Goal: Task Accomplishment & Management: Manage account settings

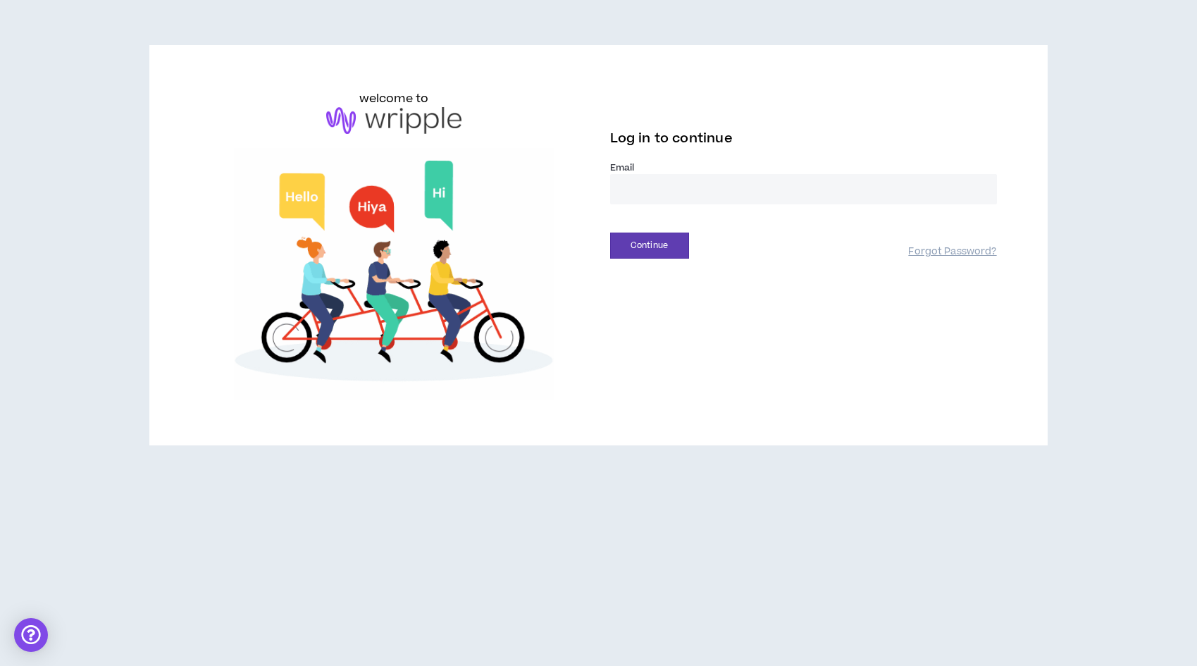
click at [739, 200] on input "email" at bounding box center [803, 189] width 387 height 30
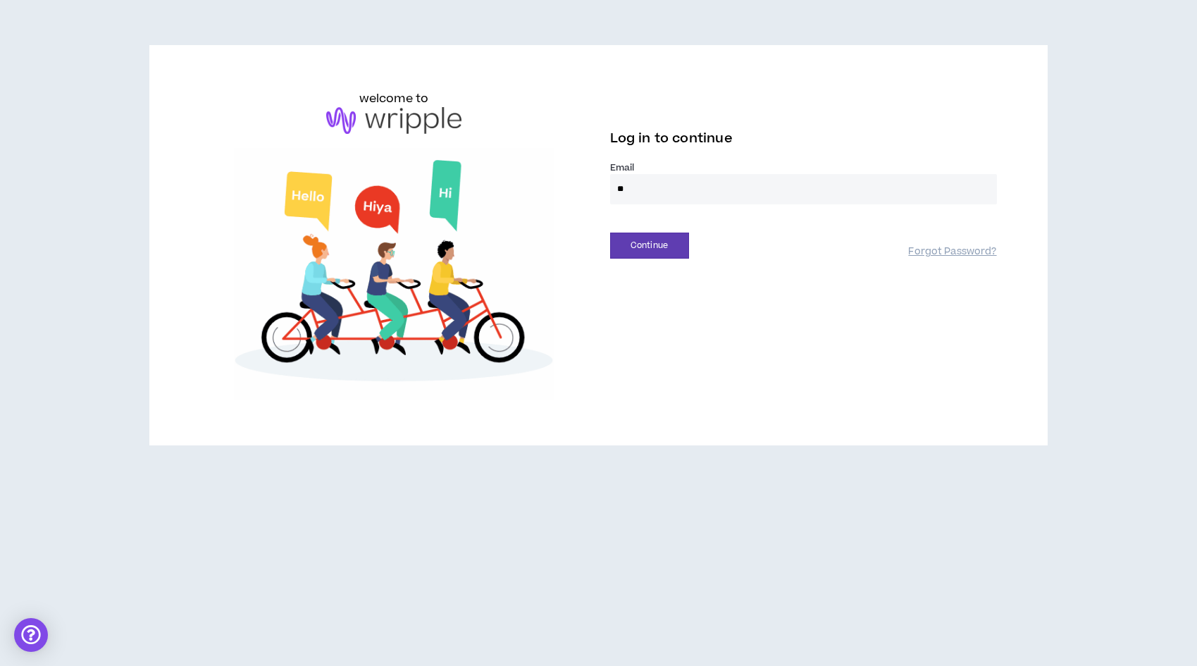
type input "**********"
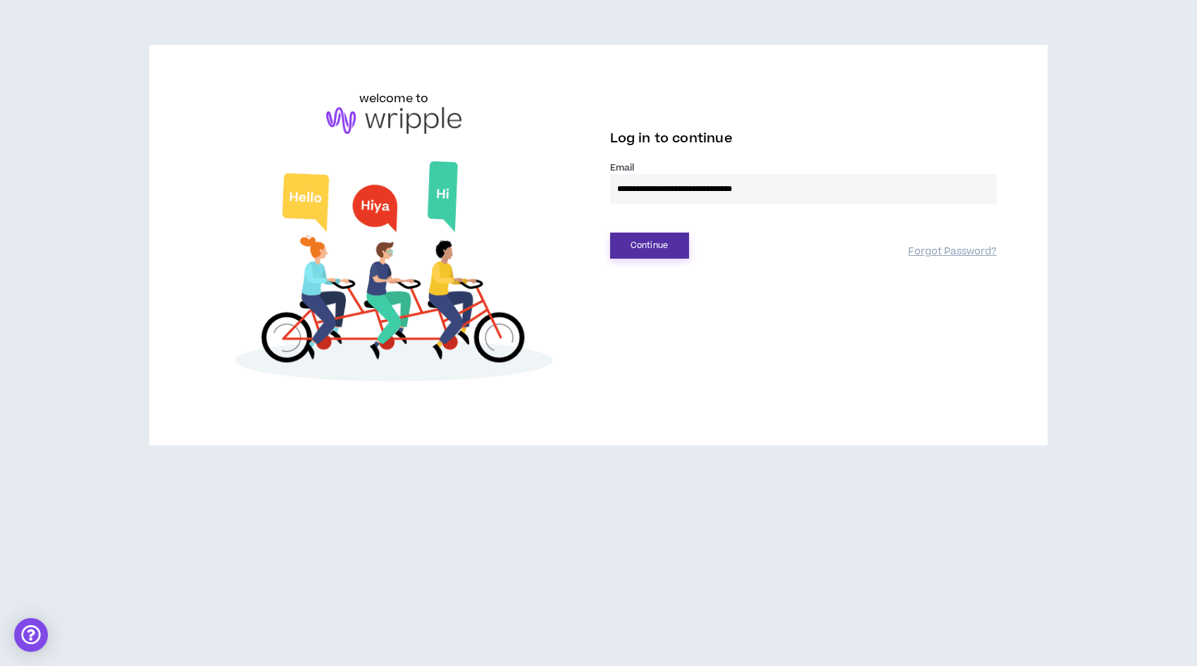
click at [652, 244] on button "Continue" at bounding box center [649, 245] width 79 height 26
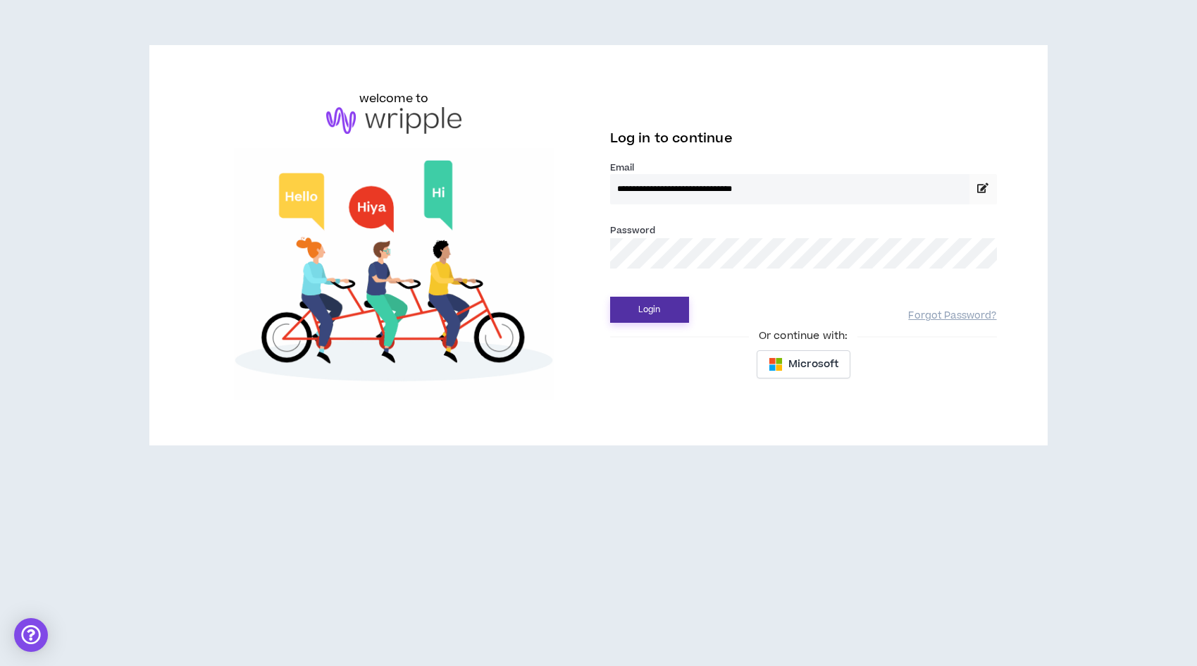
click at [637, 318] on button "Login" at bounding box center [649, 310] width 79 height 26
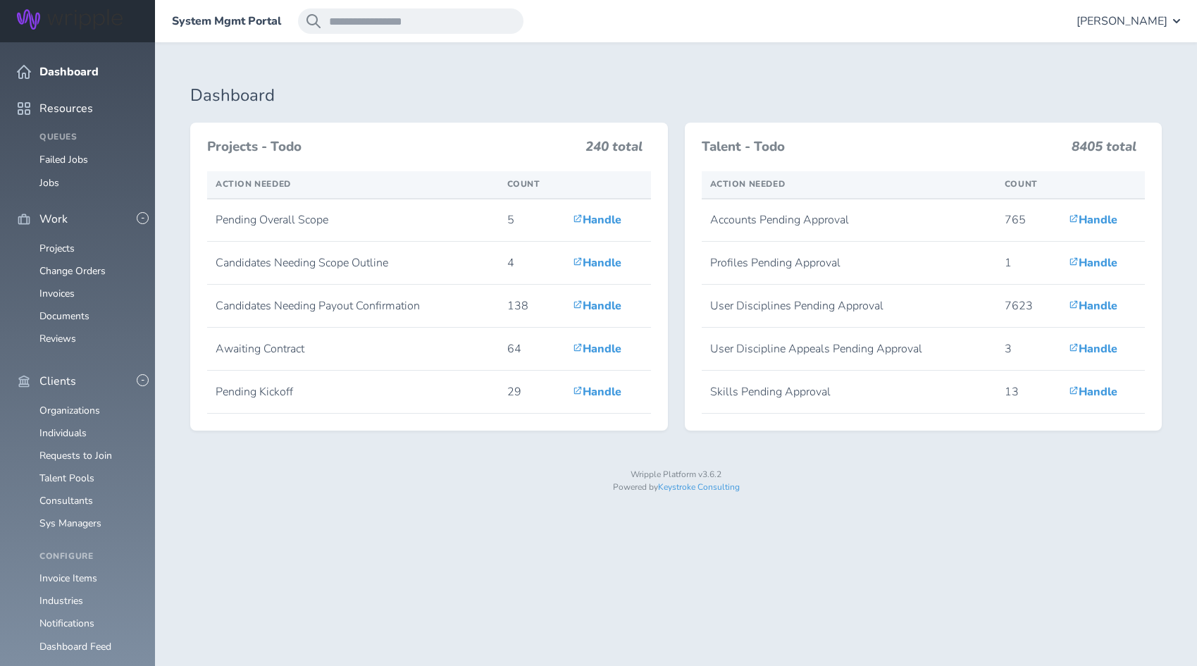
scroll to position [969, 0]
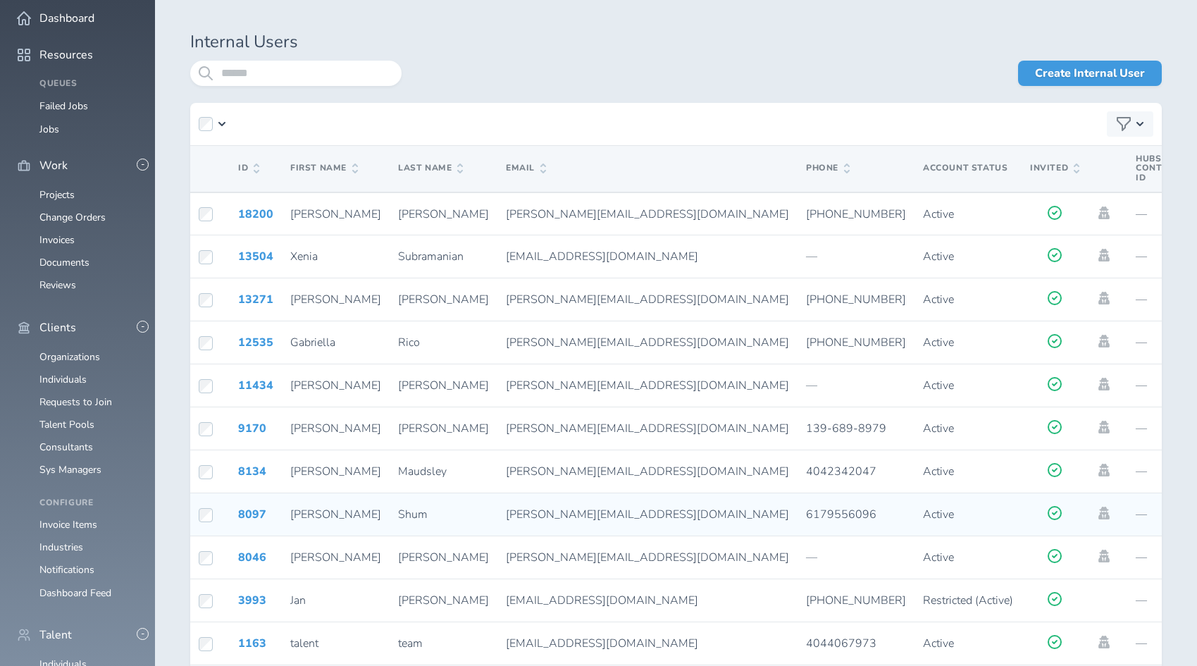
scroll to position [134, 0]
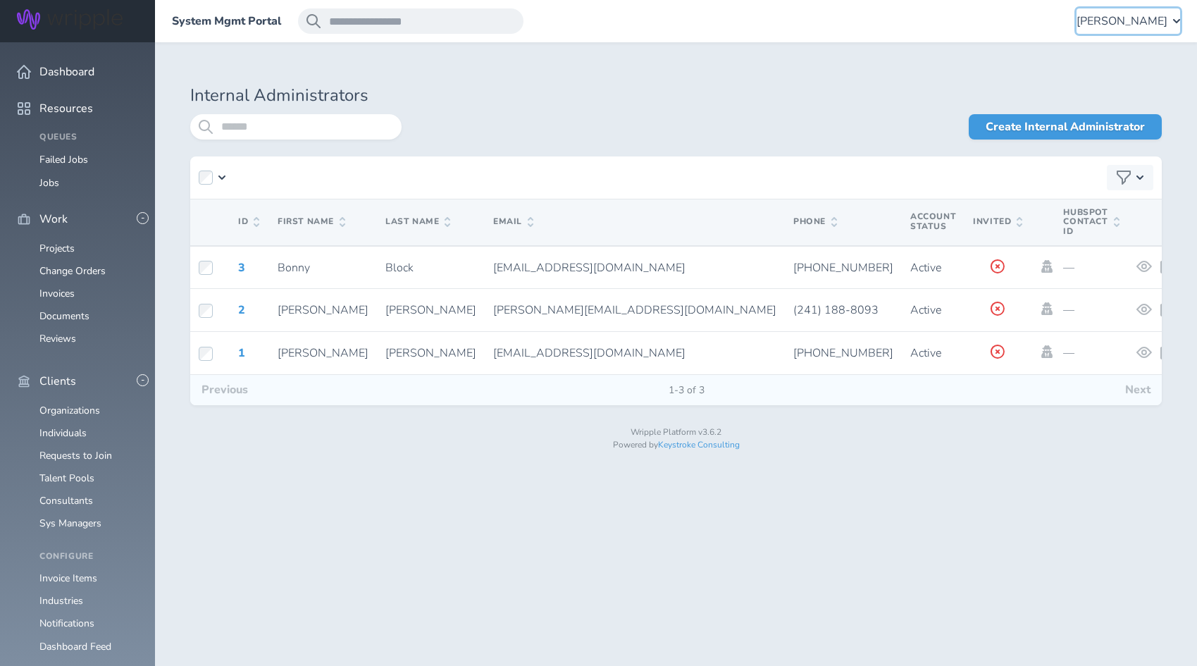
click at [1150, 18] on span "[PERSON_NAME]" at bounding box center [1121, 21] width 91 height 13
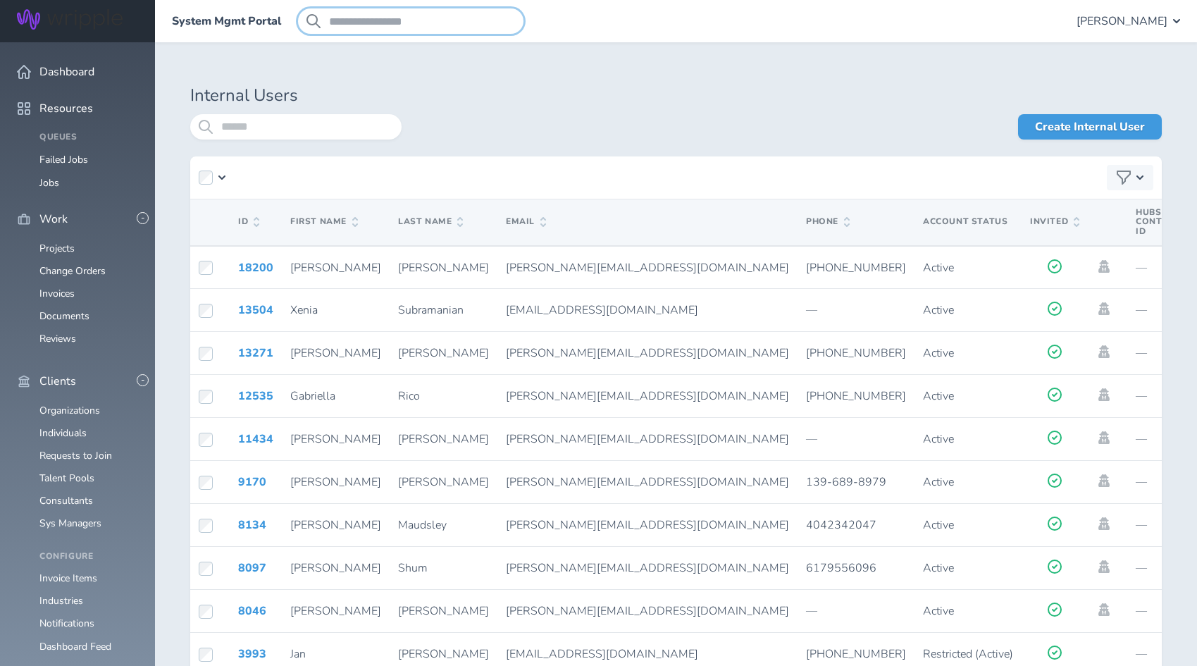
click at [359, 16] on input "search" at bounding box center [410, 20] width 225 height 25
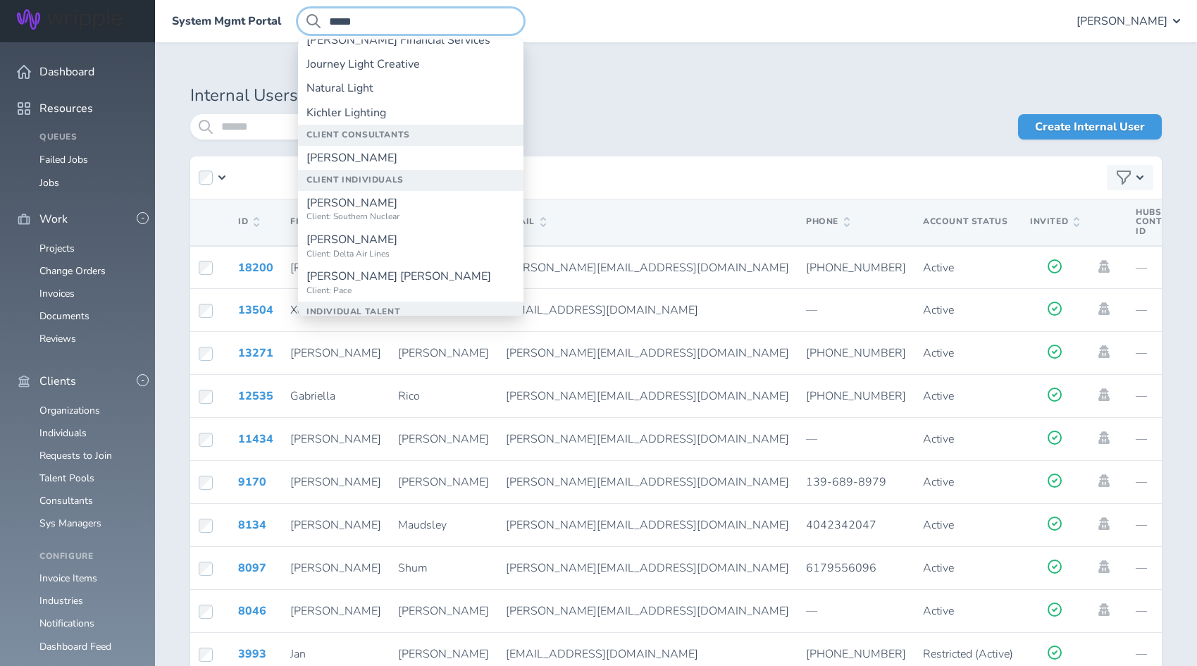
scroll to position [194, 0]
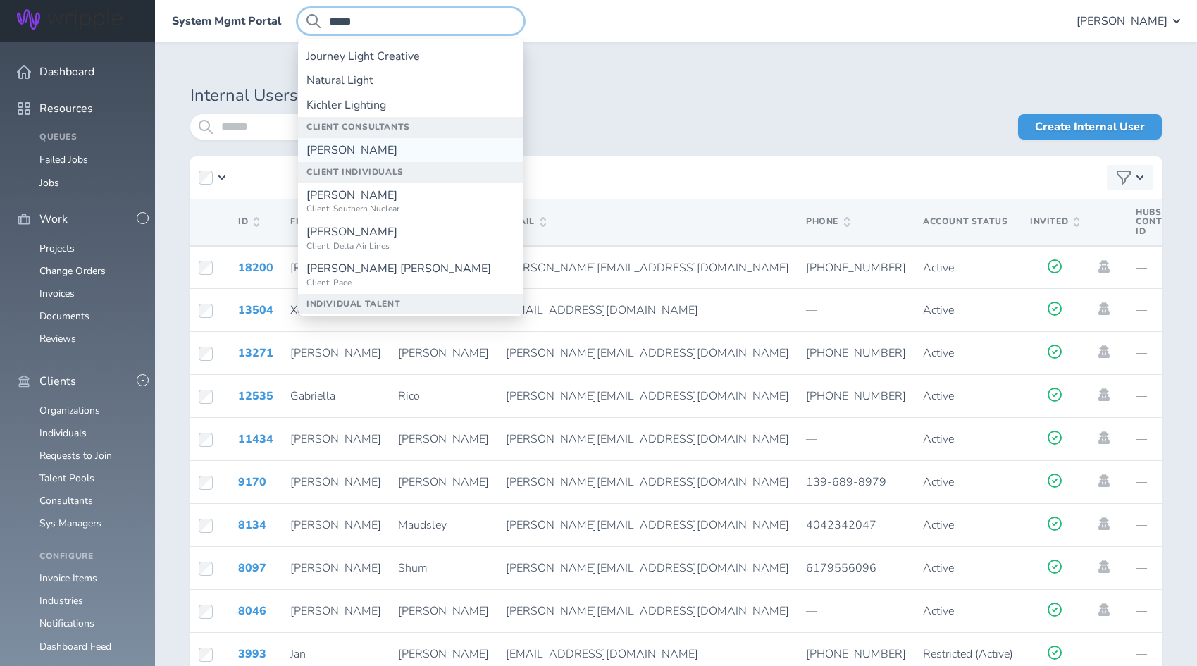
type input "*****"
click at [446, 150] on link "[PERSON_NAME]" at bounding box center [410, 150] width 225 height 24
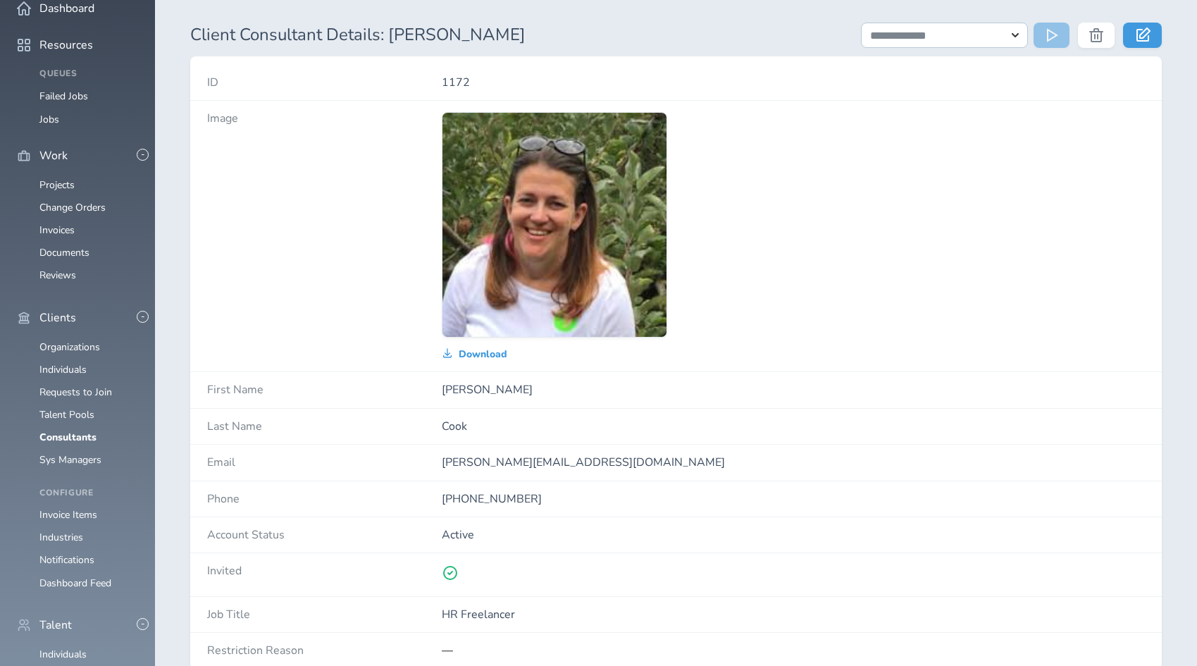
scroll to position [173, 0]
click at [82, 430] on link "Consultants" at bounding box center [67, 436] width 57 height 13
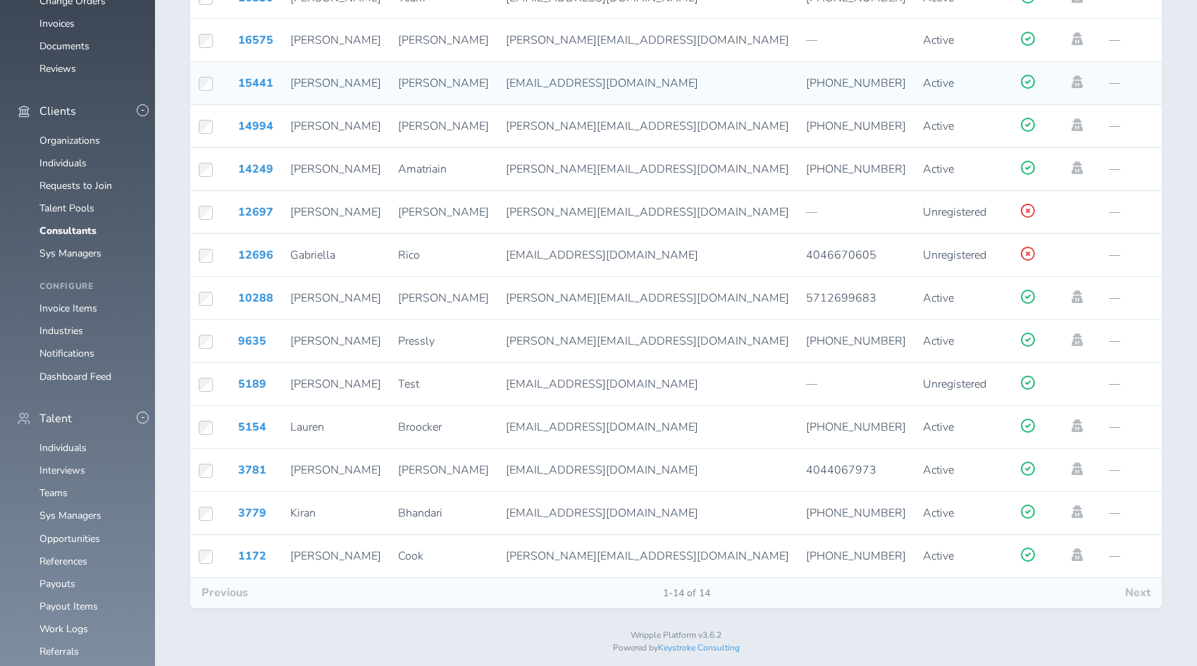
scroll to position [271, 0]
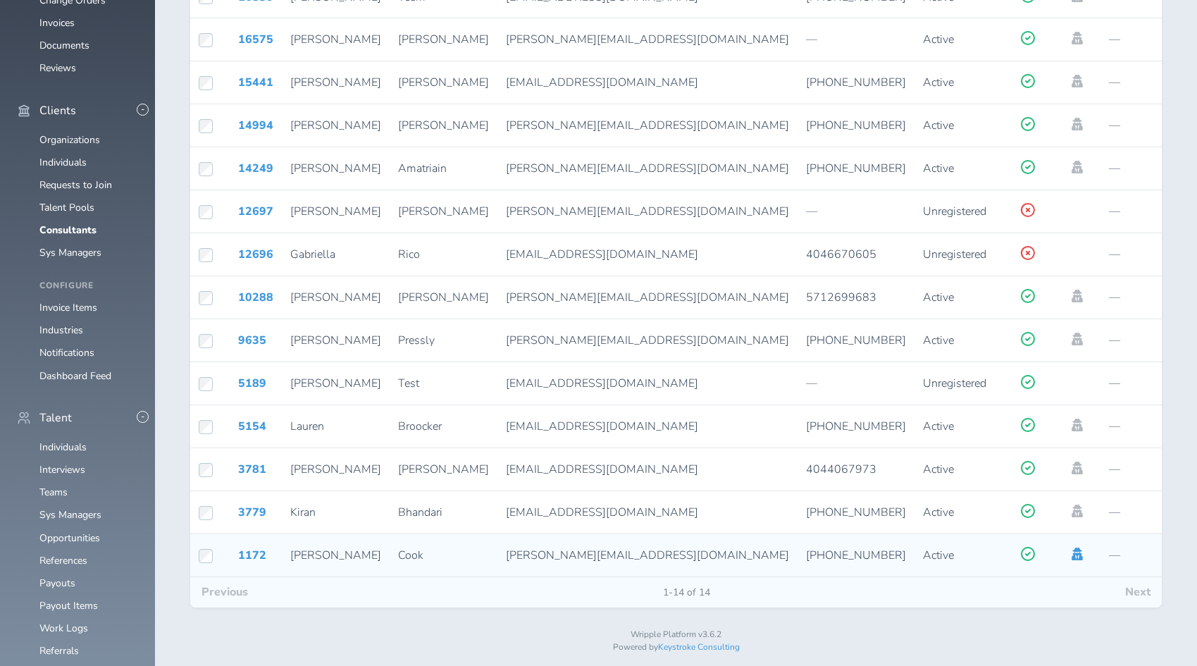
click at [1069, 557] on icon at bounding box center [1076, 553] width 15 height 13
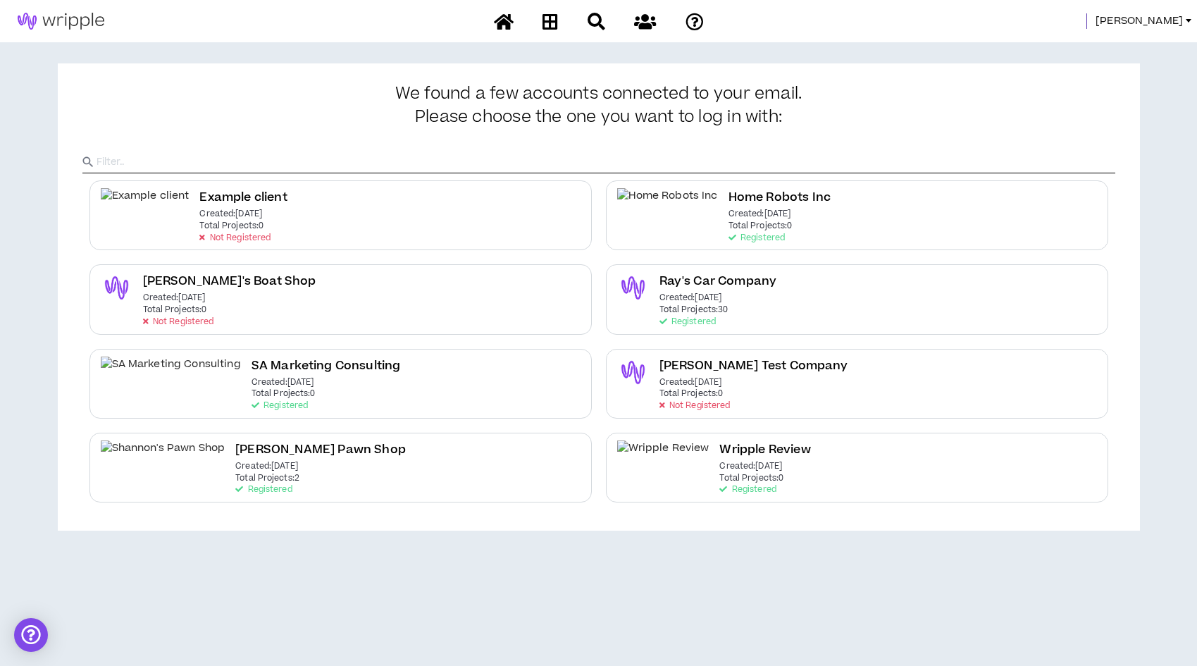
click at [1183, 23] on link "Leigh" at bounding box center [1145, 20] width 101 height 15
click at [1174, 50] on link "System Admin Portal" at bounding box center [1125, 47] width 128 height 21
click at [1175, 16] on span "Leigh" at bounding box center [1138, 20] width 87 height 15
click at [1124, 46] on link "System Admin Portal" at bounding box center [1125, 47] width 128 height 21
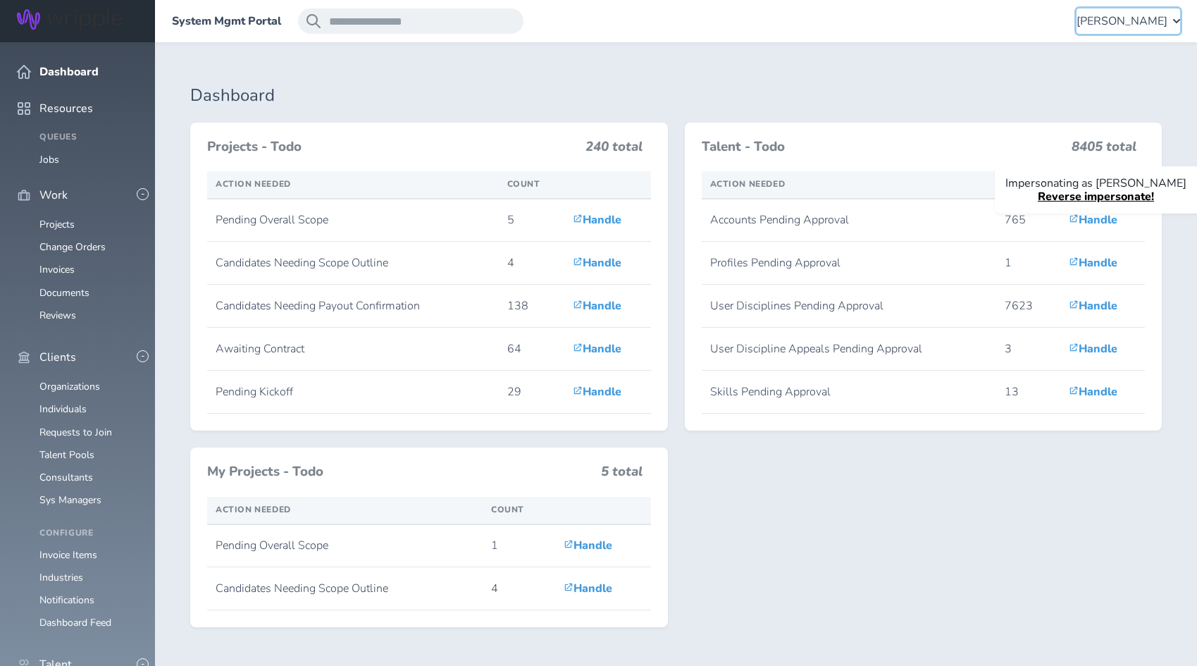
click at [1144, 25] on span "[PERSON_NAME]" at bounding box center [1121, 21] width 91 height 13
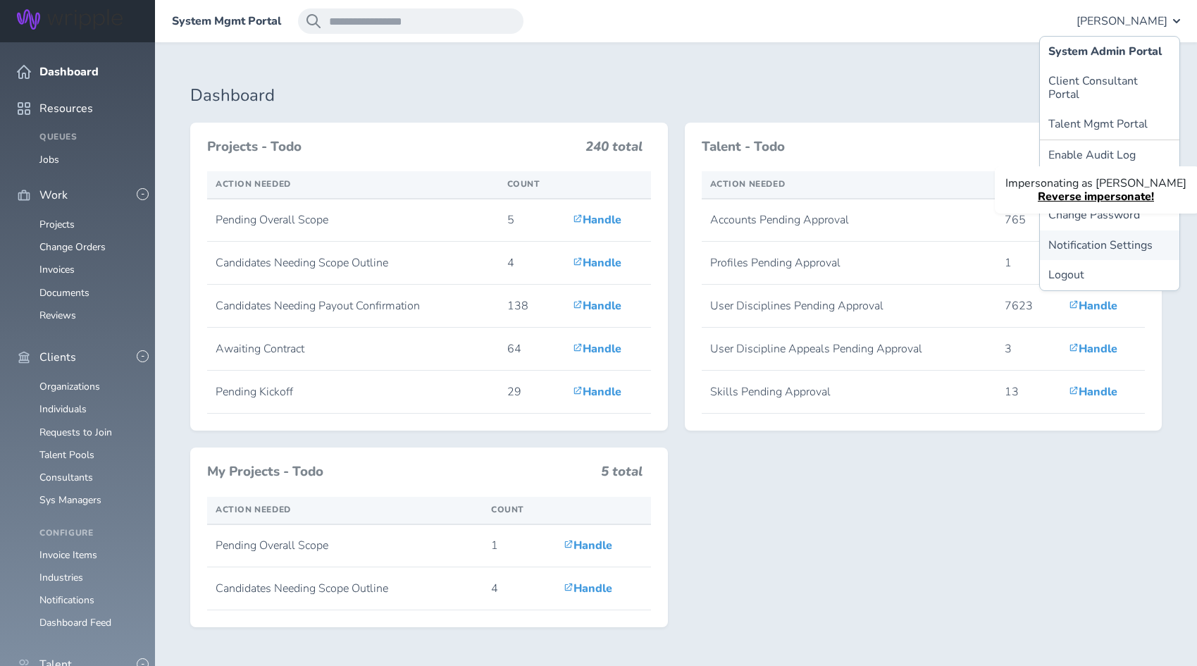
click at [1112, 233] on link "Notification Settings" at bounding box center [1109, 245] width 139 height 30
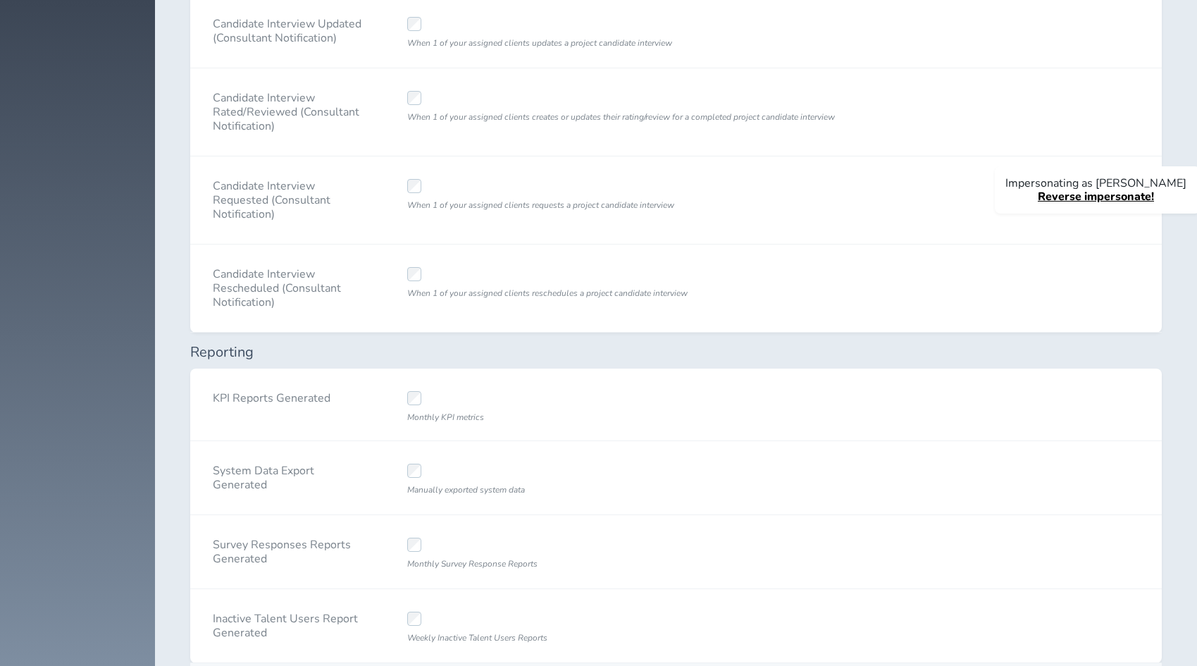
scroll to position [2449, 0]
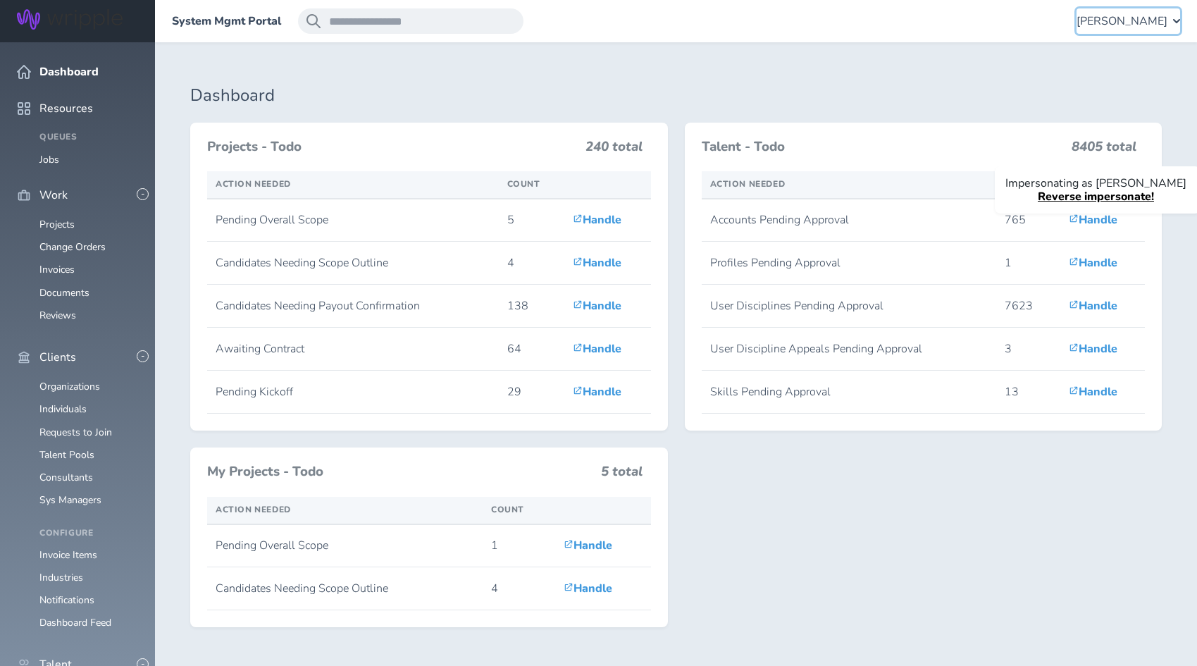
click at [1159, 23] on span "[PERSON_NAME]" at bounding box center [1121, 21] width 91 height 13
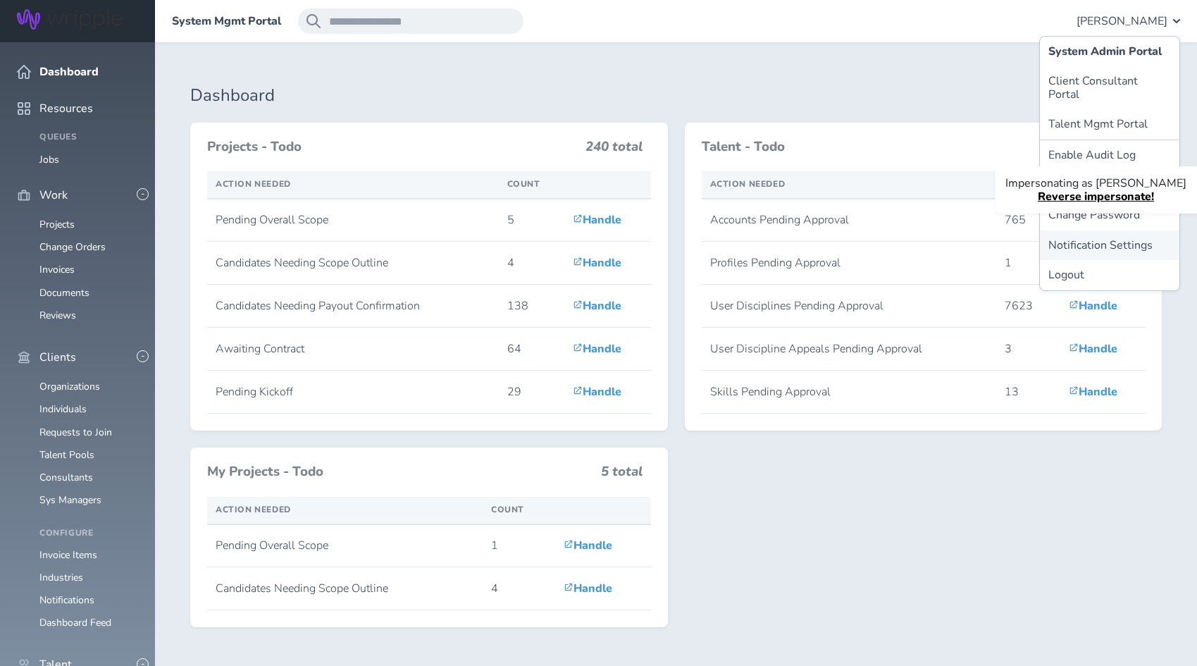
click at [1126, 236] on link "Notification Settings" at bounding box center [1109, 245] width 139 height 30
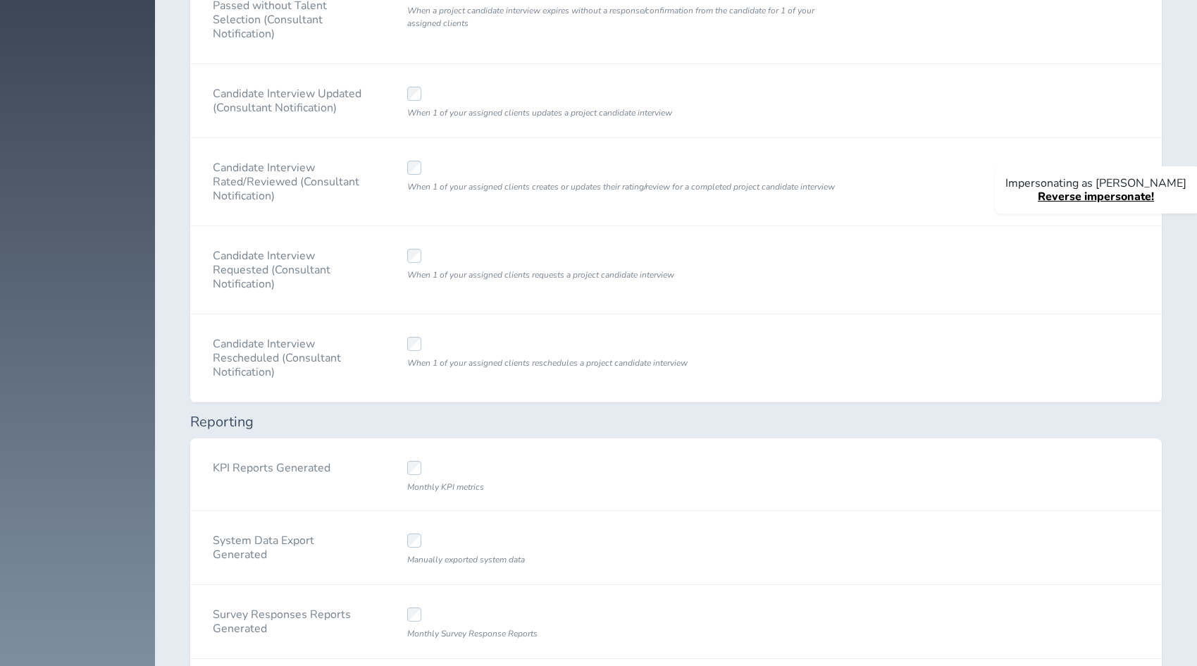
scroll to position [2449, 0]
